Goal: Transaction & Acquisition: Obtain resource

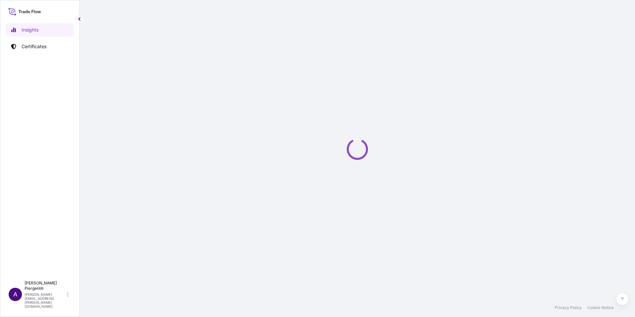
select select "2025"
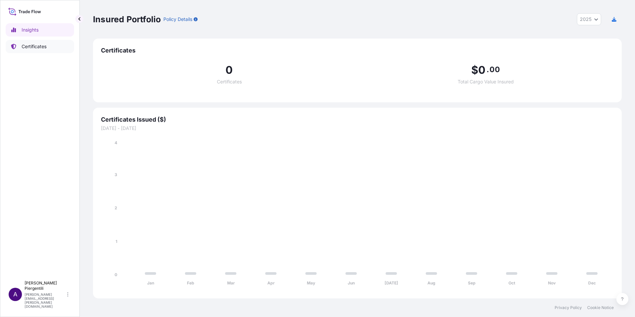
click at [43, 46] on p "Certificates" at bounding box center [34, 46] width 25 height 7
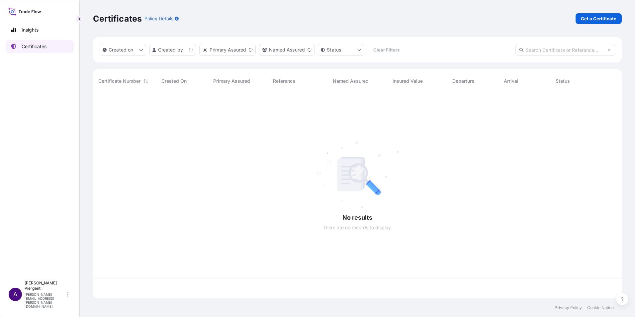
scroll to position [204, 524]
click at [611, 16] on p "Get a Certificate" at bounding box center [599, 18] width 36 height 7
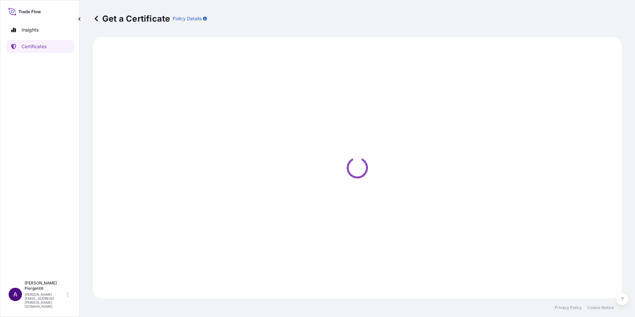
select select "Sea"
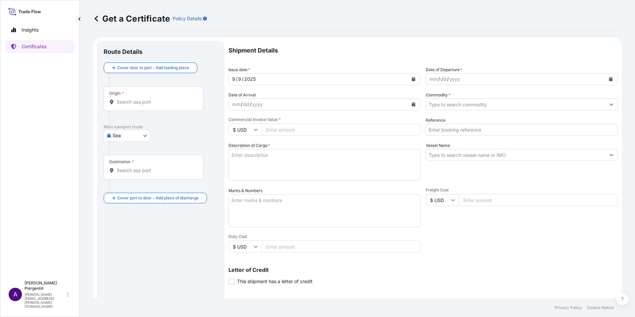
click at [155, 102] on input "Origin *" at bounding box center [156, 102] width 78 height 7
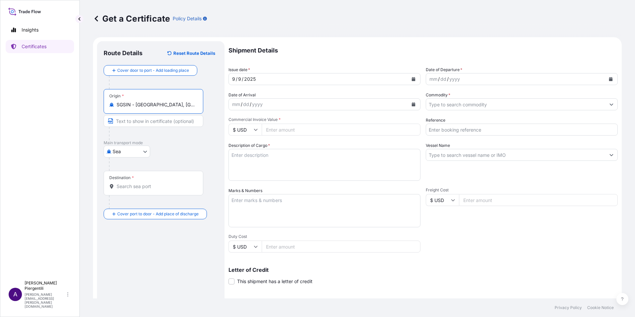
type input "SGSIN - [GEOGRAPHIC_DATA], [GEOGRAPHIC_DATA]"
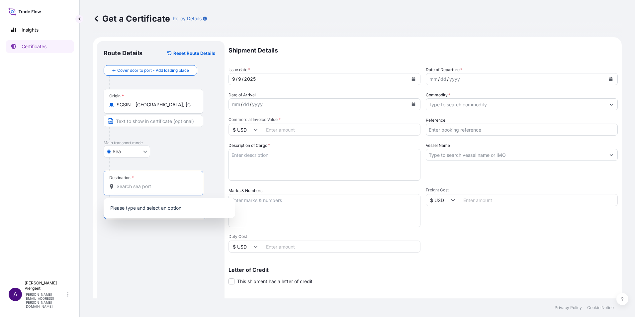
click at [155, 189] on input "Destination *" at bounding box center [156, 186] width 78 height 7
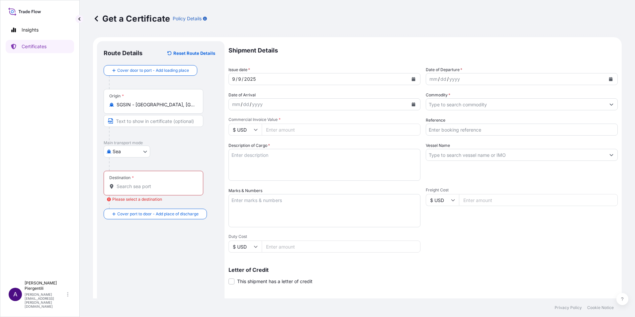
drag, startPoint x: 183, startPoint y: 188, endPoint x: 175, endPoint y: 196, distance: 11.3
click at [183, 188] on input "Destination * Please select a destination" at bounding box center [156, 186] width 78 height 7
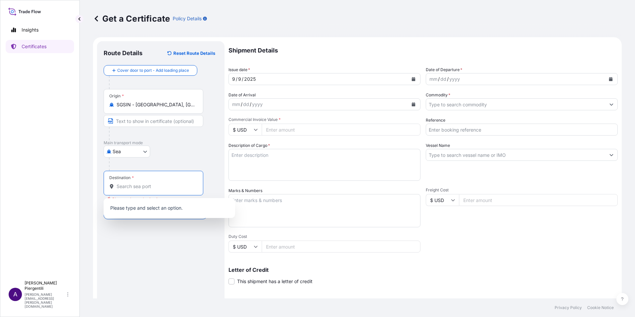
paste input "QINGDAO"
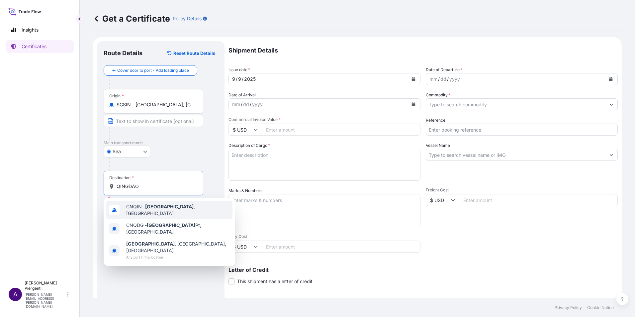
click at [172, 209] on span "CNQIN - [GEOGRAPHIC_DATA] , [GEOGRAPHIC_DATA]" at bounding box center [178, 209] width 104 height 13
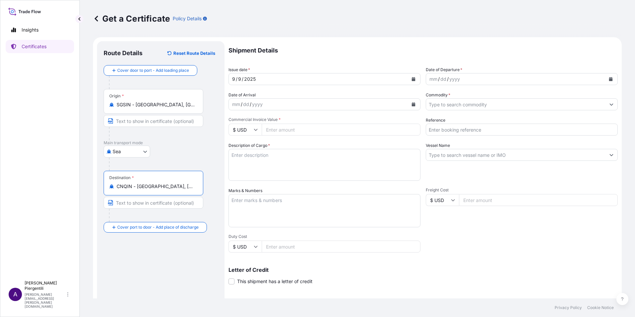
type input "CNQIN - [GEOGRAPHIC_DATA], [GEOGRAPHIC_DATA]"
click at [609, 77] on icon "Calendar" at bounding box center [611, 79] width 4 height 4
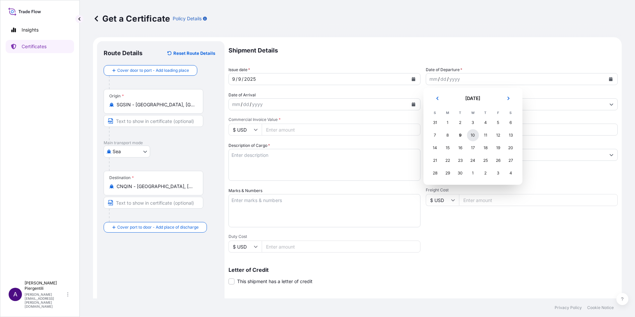
click at [474, 135] on div "10" at bounding box center [473, 135] width 12 height 12
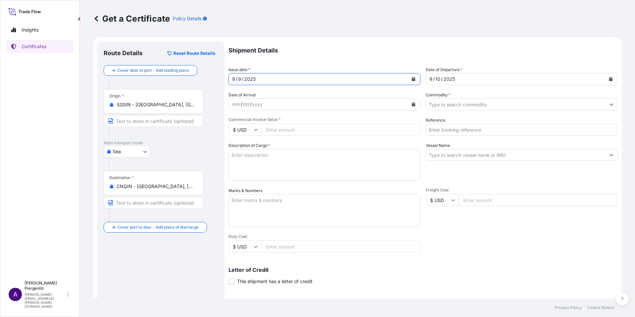
click at [412, 78] on icon "Calendar" at bounding box center [414, 79] width 4 height 4
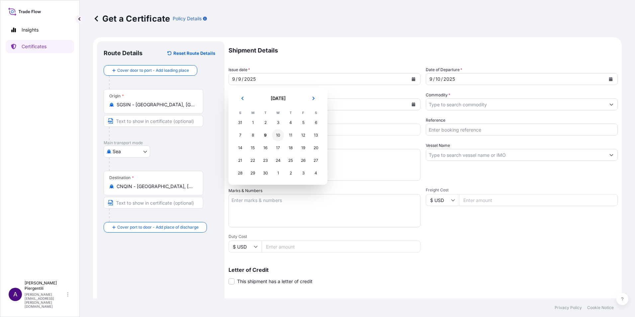
click at [279, 135] on div "10" at bounding box center [278, 135] width 12 height 12
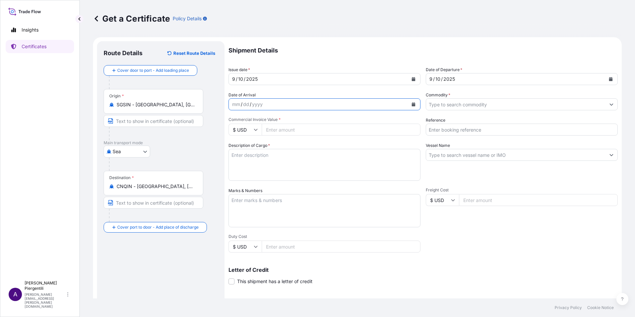
click at [412, 104] on icon "Calendar" at bounding box center [414, 104] width 4 height 4
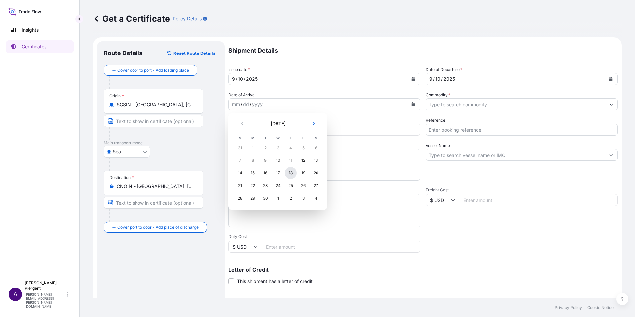
click at [291, 173] on div "18" at bounding box center [291, 173] width 12 height 12
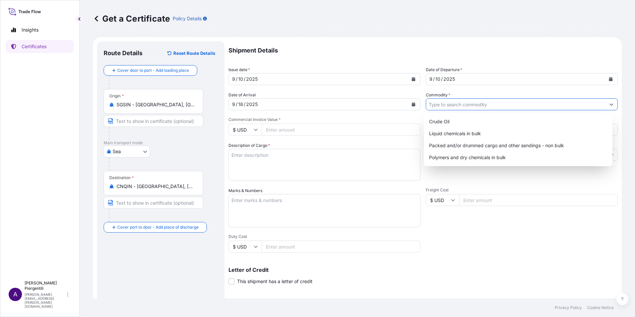
click at [609, 103] on icon "Show suggestions" at bounding box center [611, 104] width 4 height 4
click at [477, 144] on div "Packed and/or drummed cargo and other sendings - non bulk" at bounding box center [518, 145] width 184 height 12
type input "Packed and/or drummed cargo and other sendings - non bulk"
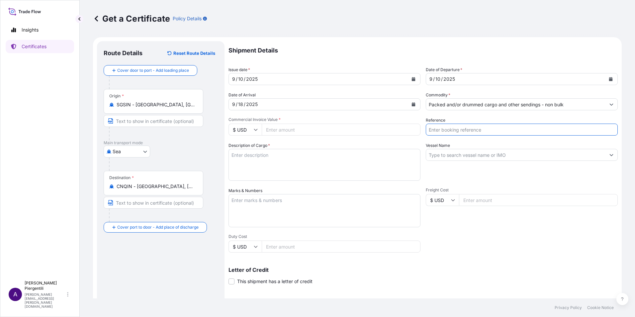
click at [481, 131] on input "Reference" at bounding box center [522, 130] width 192 height 12
type input "5013216468"
click at [481, 157] on input "Vessel Name" at bounding box center [515, 155] width 179 height 12
click at [529, 155] on input "Vessel Name" at bounding box center [515, 155] width 179 height 12
paste input "HMM MIR V.017E"
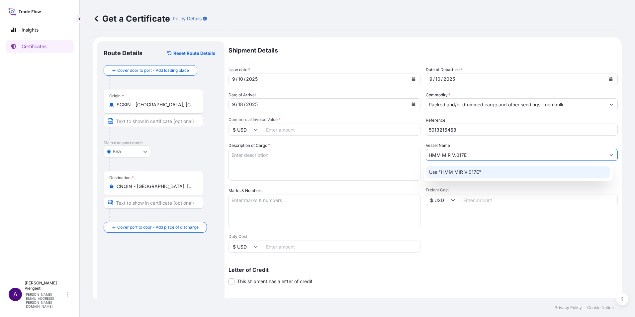
click at [479, 169] on p "Use "HMM MIR V.017E"" at bounding box center [455, 172] width 52 height 7
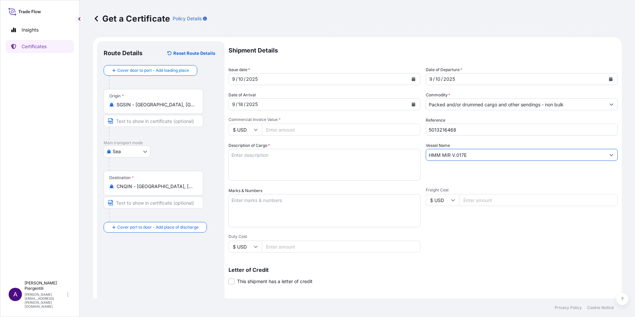
type input "HMM MIR V.017E"
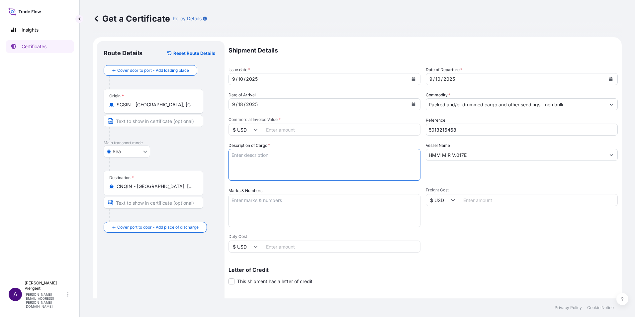
click at [255, 157] on textarea "Description of Cargo *" at bounding box center [324, 165] width 192 height 32
paste textarea "HDMU2742675"
click at [297, 165] on textarea "1X20' BOX CONTAINER Nbr. HDMU2742675 STC:" at bounding box center [324, 165] width 192 height 32
paste textarea "12 PALLETS 40 STEEL DRUMS (1A2) TOTAL 3,200.00 KGS OF ZN 101-1 AVANT CATALYST D…"
click at [267, 157] on textarea "1X20' BOX CONTAINER Nbr. HDMU2742675 STC: 12 PALLETS 40 STEEL DRUMS (1A2) TOTAL…" at bounding box center [324, 165] width 192 height 32
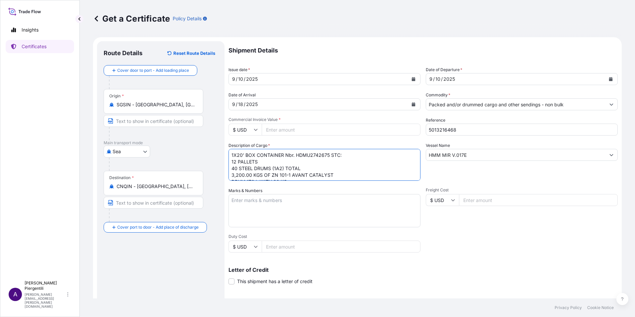
click at [266, 162] on textarea "1X20' BOX CONTAINER Nbr. HDMU2742675 STC: 12 PALLETS 40 STEEL DRUMS (1A2) TOTAL…" at bounding box center [324, 165] width 192 height 32
type textarea "1X20' BOX CONTAINER Nbr. HDMU2742675 STC: 12 PALLETS 40 STEEL DRUMS (1A2) TOTAL…"
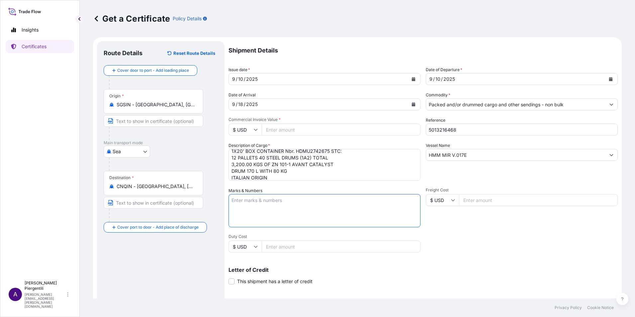
click at [287, 203] on textarea "Marks & Numbers" at bounding box center [324, 210] width 192 height 33
paste textarea "FREIGHT PREPAID PO: BFNY-GYG2022-11524-011"
type textarea "FREIGHT PREPAID PO: BFNY-GYG2022-11524-011"
click at [256, 130] on icon at bounding box center [256, 130] width 4 height 4
click at [244, 145] on div "€ EUR" at bounding box center [245, 147] width 28 height 13
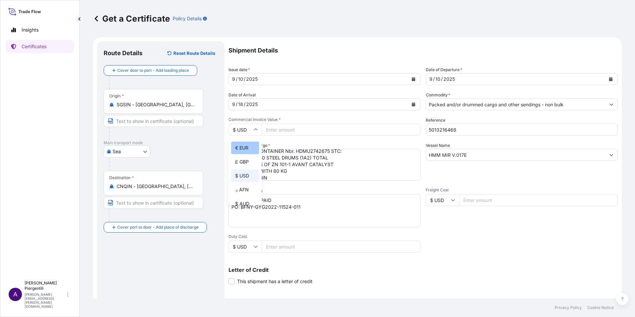
type input "€ EUR"
click at [292, 130] on input "Commercial Invoice Value *" at bounding box center [341, 130] width 159 height 12
type input "1472000.0"
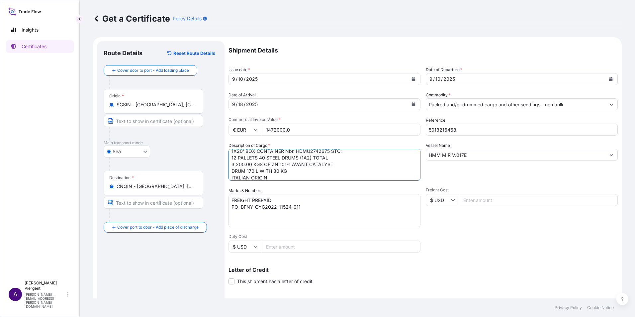
click at [368, 169] on textarea "1X20' BOX CONTAINER Nbr. HDMU2742675 STC: 12 PALLETS 40 STEEL DRUMS (1A2) TOTAL…" at bounding box center [324, 165] width 192 height 32
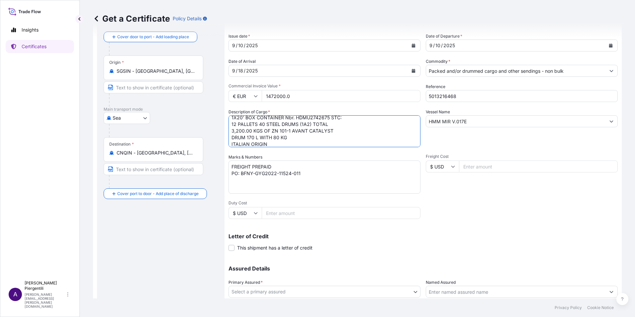
scroll to position [82, 0]
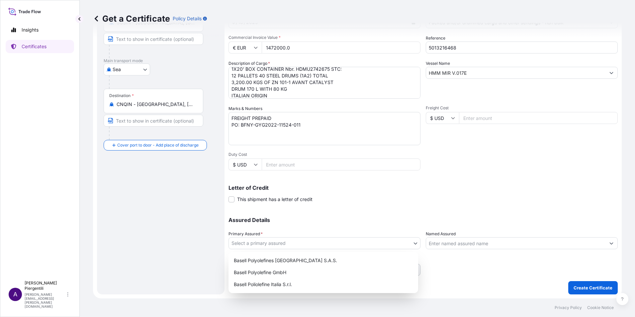
click at [412, 243] on body "Insights Certificates A Annamaria Piergentili annamaria.piergentili@lyondellbas…" at bounding box center [317, 158] width 635 height 317
click at [289, 284] on div "Basell Poliolefine Italia S.r.l." at bounding box center [323, 284] width 184 height 12
select select "32017"
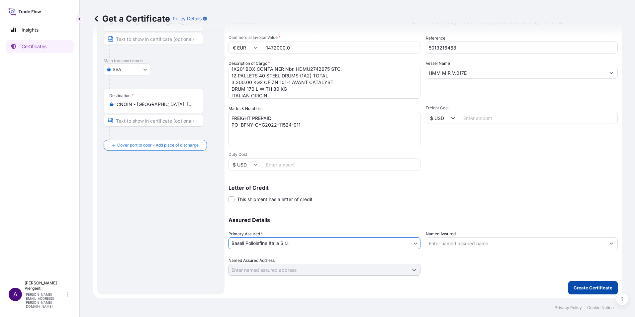
click at [580, 286] on p "Create Certificate" at bounding box center [593, 287] width 39 height 7
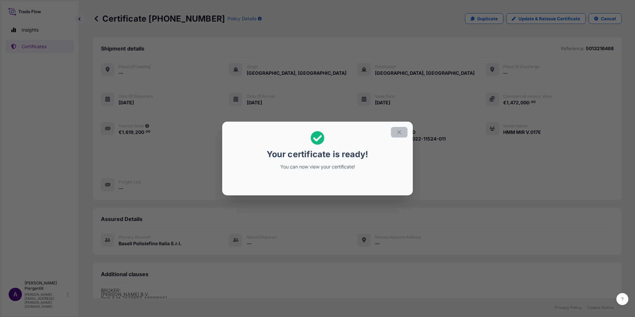
click at [401, 131] on icon "button" at bounding box center [399, 132] width 6 height 6
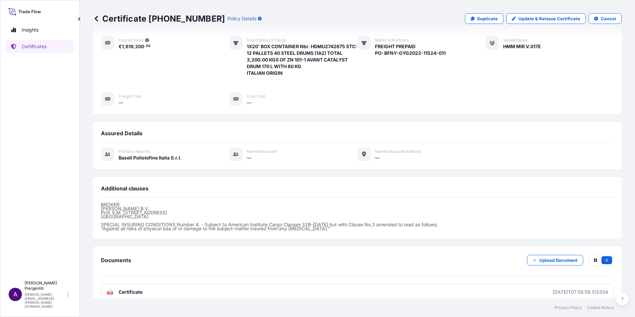
scroll to position [103, 0]
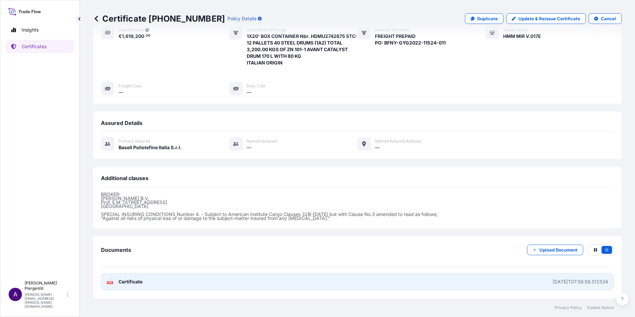
click at [122, 281] on span "Certificate" at bounding box center [131, 281] width 24 height 7
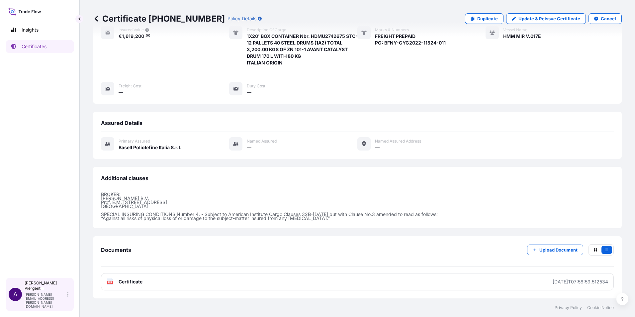
click at [48, 291] on p "Annamaria Piergentili" at bounding box center [45, 285] width 41 height 11
